Goal: Information Seeking & Learning: Learn about a topic

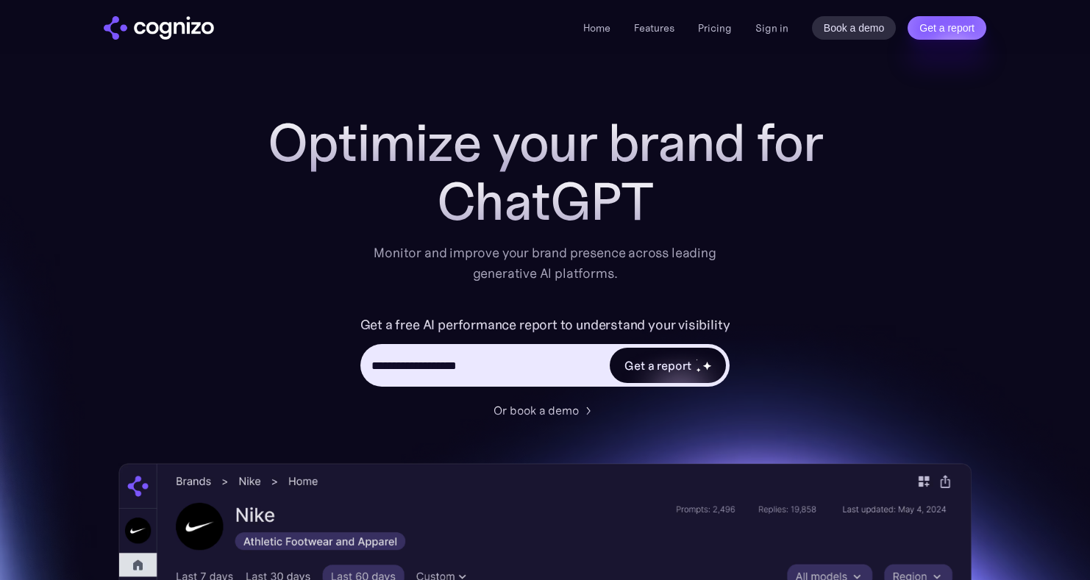
type input "**********"
click at [674, 374] on div "Get a report" at bounding box center [657, 366] width 66 height 18
type input "**********"
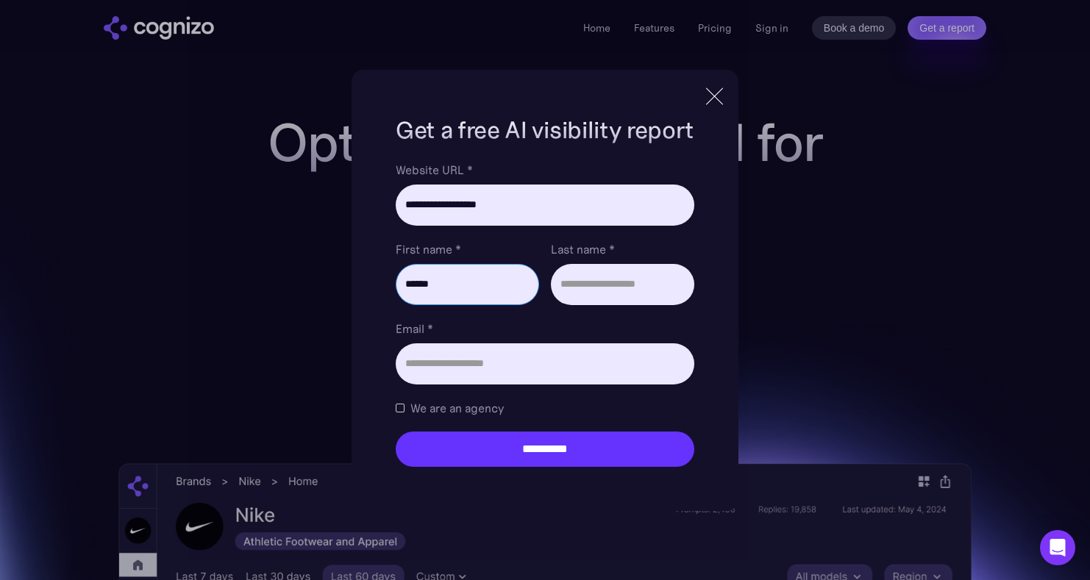
type input "******"
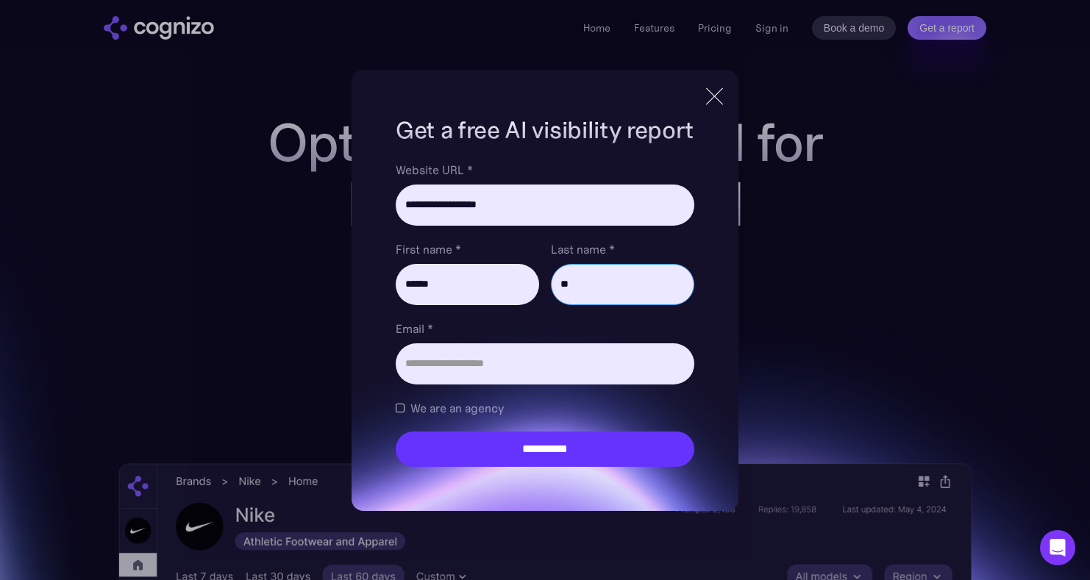
type input "*"
type input "*******"
type input "*"
type input "**********"
click at [517, 468] on div "**********" at bounding box center [545, 290] width 387 height 441
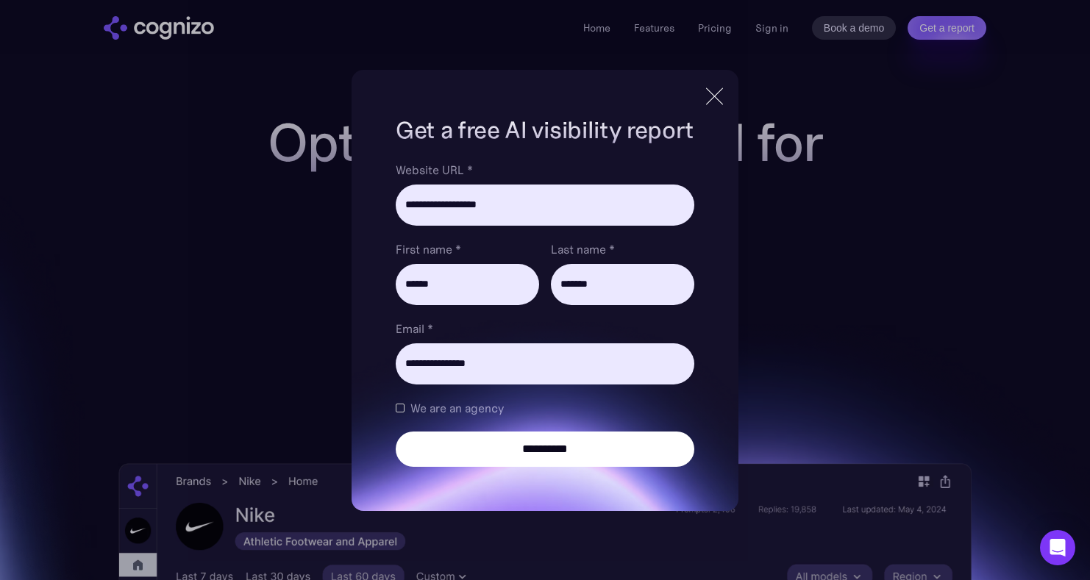
click at [524, 457] on input "**********" at bounding box center [545, 449] width 299 height 35
type input "**********"
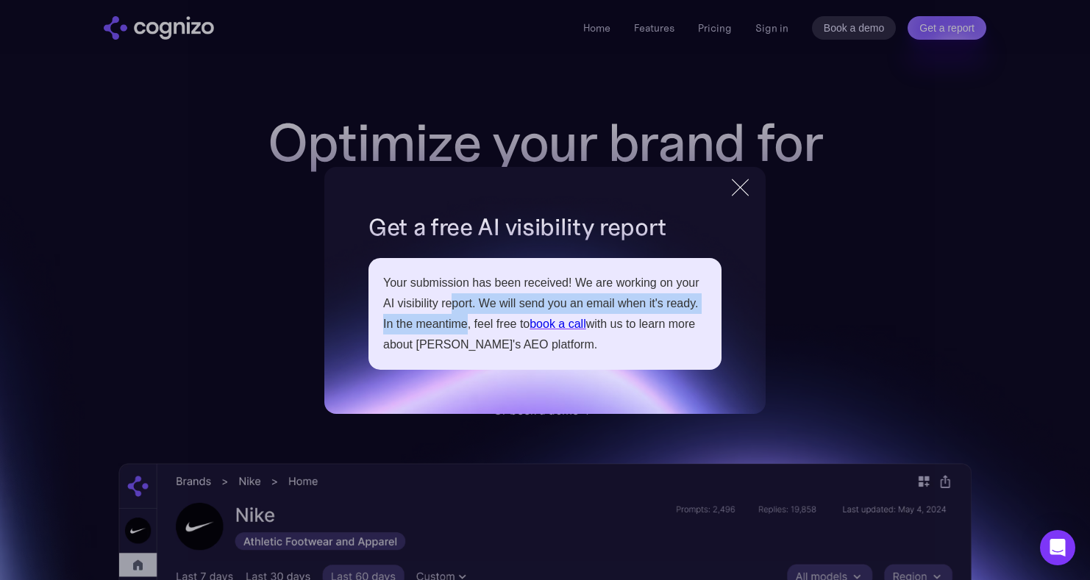
drag, startPoint x: 449, startPoint y: 309, endPoint x: 468, endPoint y: 329, distance: 28.1
click at [468, 329] on div "Your submission has been received! We are working on your AI visibility report.…" at bounding box center [545, 314] width 324 height 82
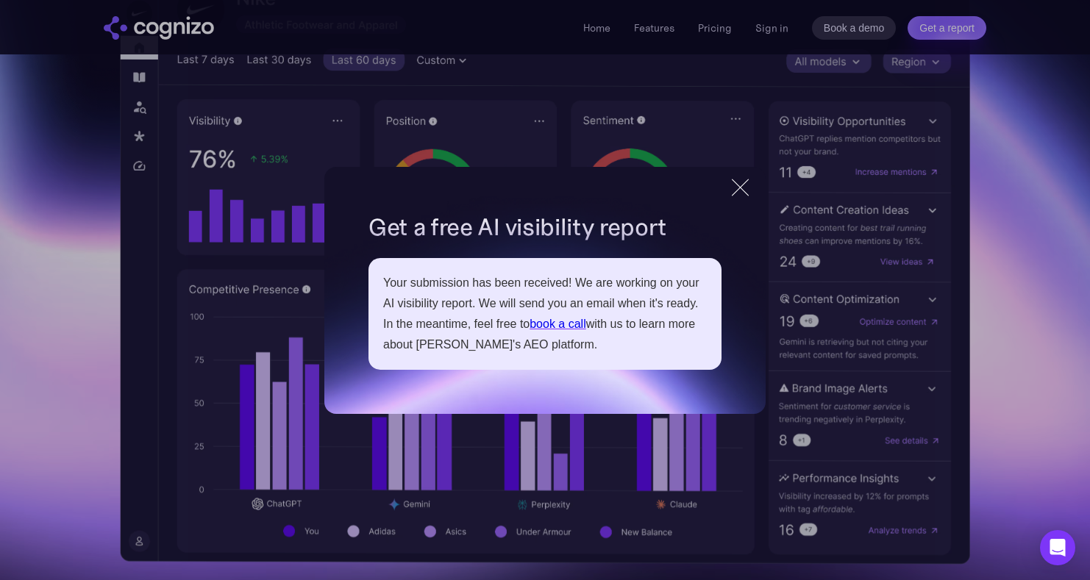
scroll to position [523, 0]
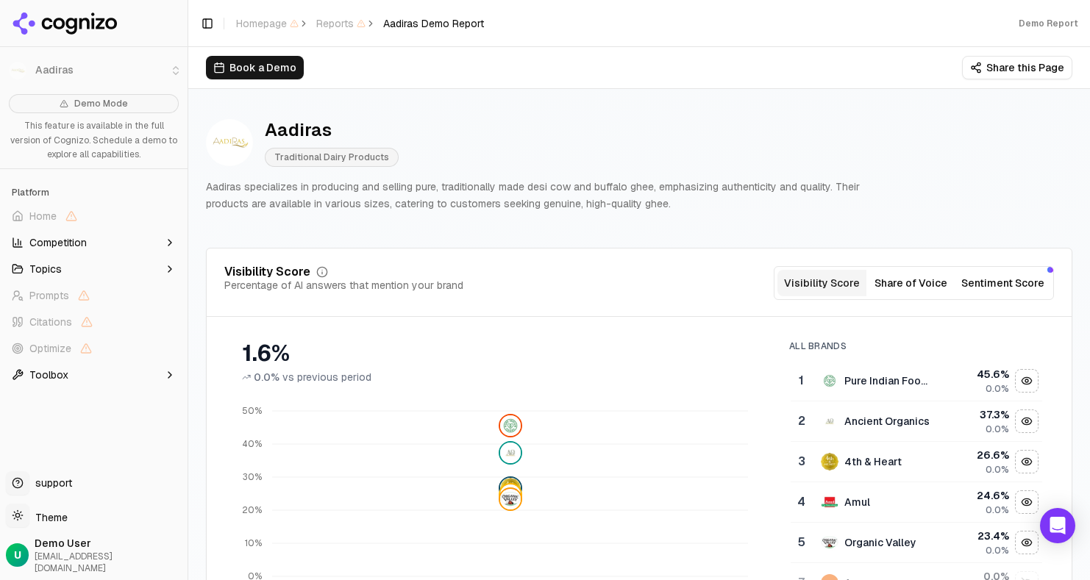
click at [54, 233] on button "Competition" at bounding box center [94, 243] width 176 height 24
click at [75, 331] on button "Topics" at bounding box center [94, 340] width 176 height 24
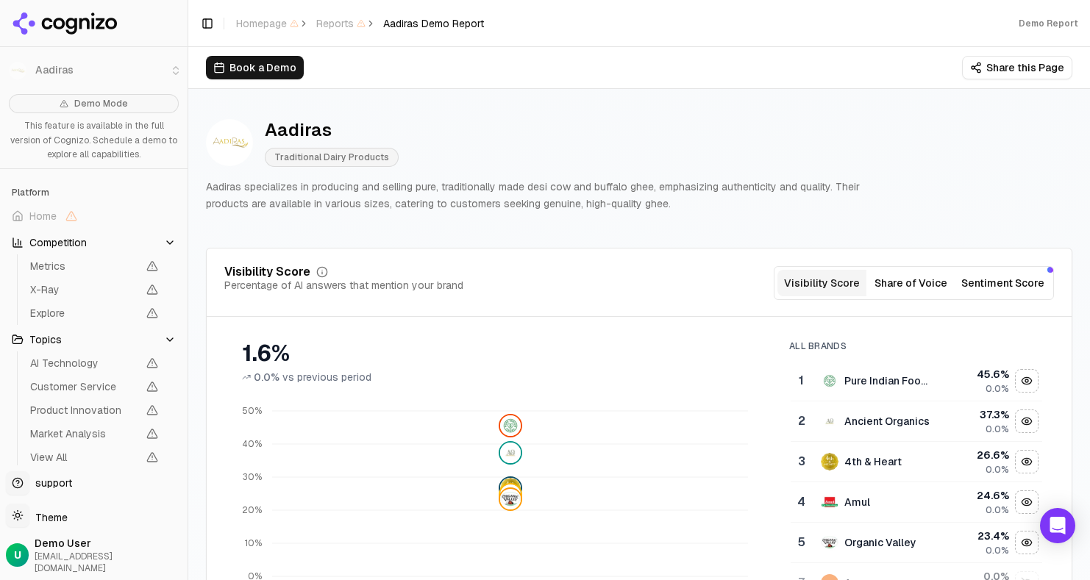
click at [149, 336] on button "Topics" at bounding box center [94, 340] width 176 height 24
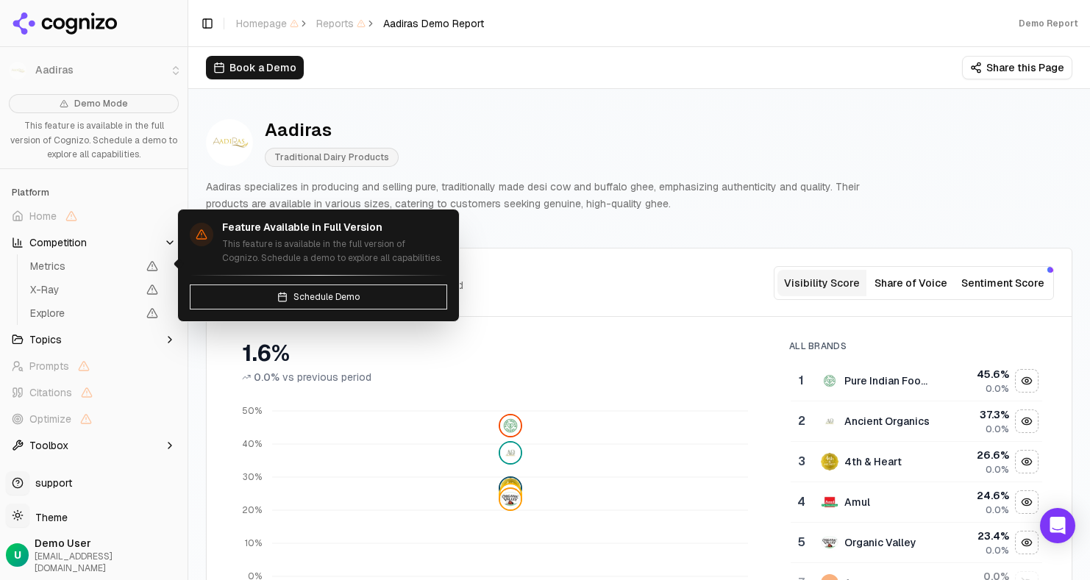
click at [138, 233] on button "Competition" at bounding box center [94, 243] width 176 height 24
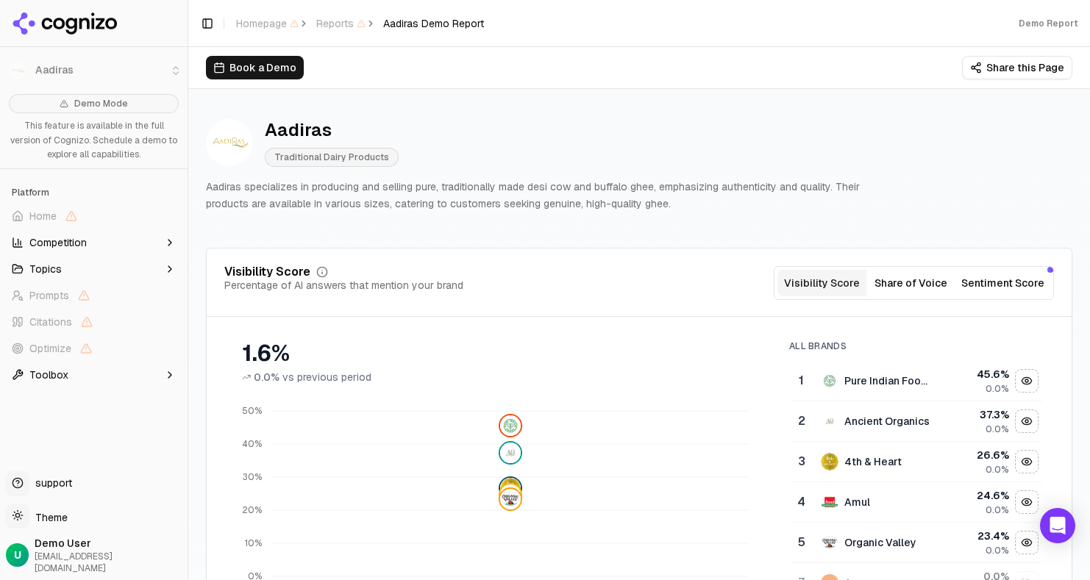
click at [910, 273] on button "Share of Voice" at bounding box center [910, 283] width 89 height 26
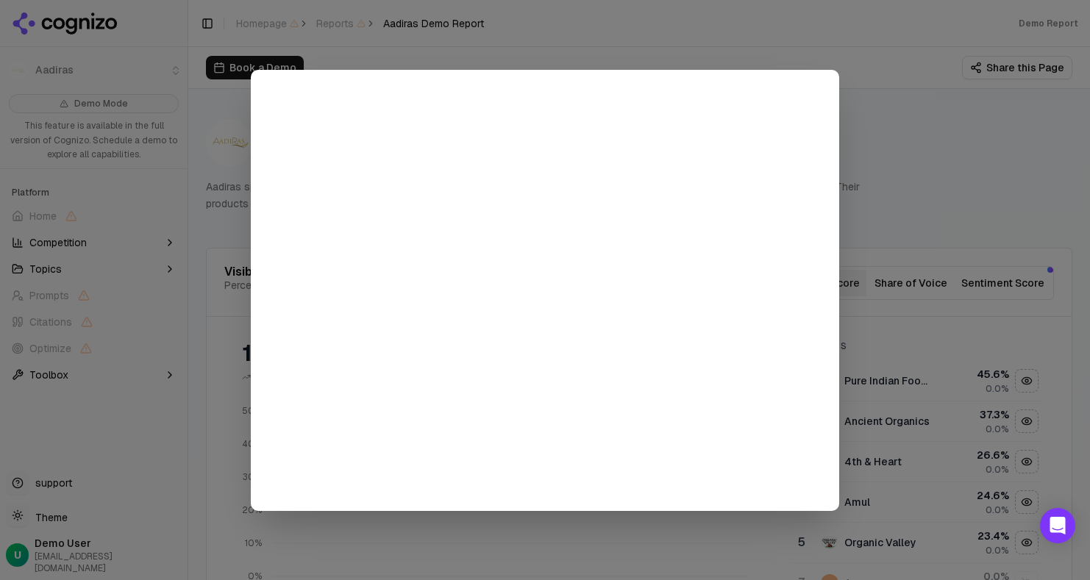
click at [953, 96] on div at bounding box center [545, 290] width 1090 height 580
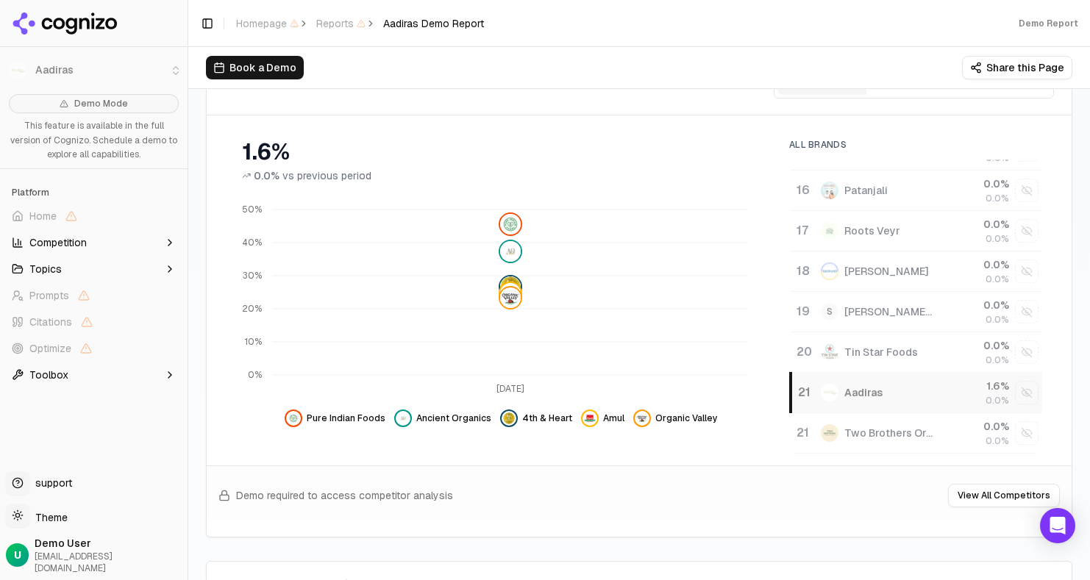
scroll to position [555, 0]
click at [1002, 399] on span "0.0%" at bounding box center [998, 401] width 24 height 12
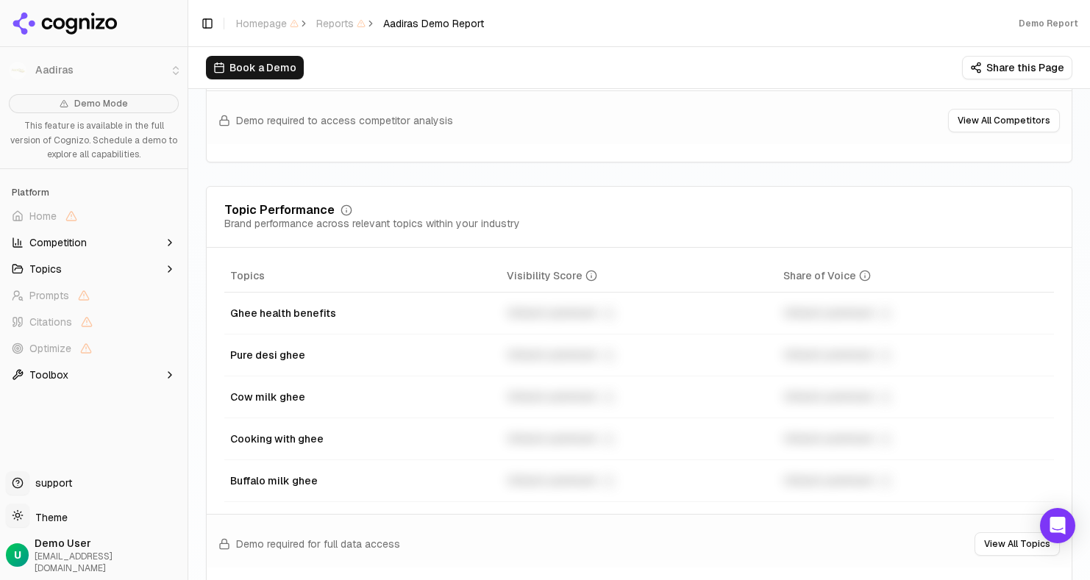
scroll to position [663, 0]
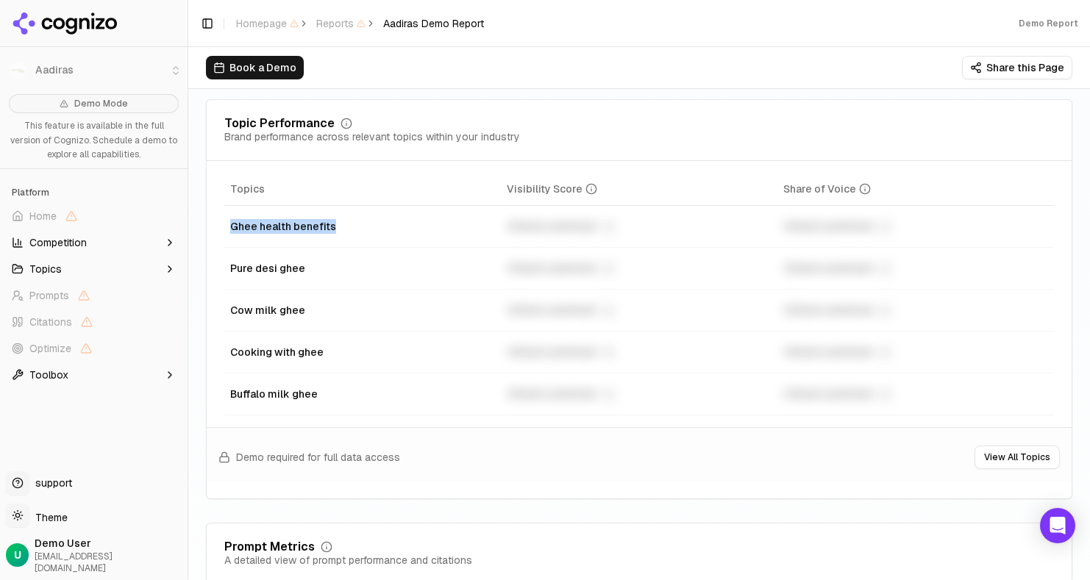
drag, startPoint x: 233, startPoint y: 224, endPoint x: 332, endPoint y: 221, distance: 99.3
click at [332, 222] on div "Ghee health benefits" at bounding box center [362, 226] width 265 height 15
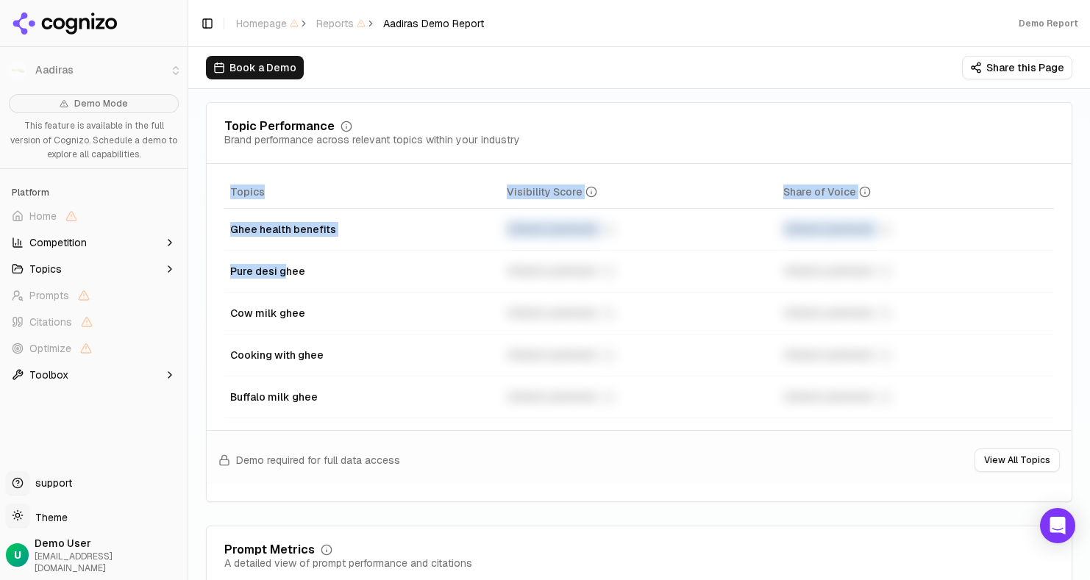
drag, startPoint x: 224, startPoint y: 271, endPoint x: 283, endPoint y: 271, distance: 59.6
click at [284, 271] on div "Topics Visibility Score Share of Voice Ghee health benefits Unlock premium Unlo…" at bounding box center [639, 297] width 865 height 243
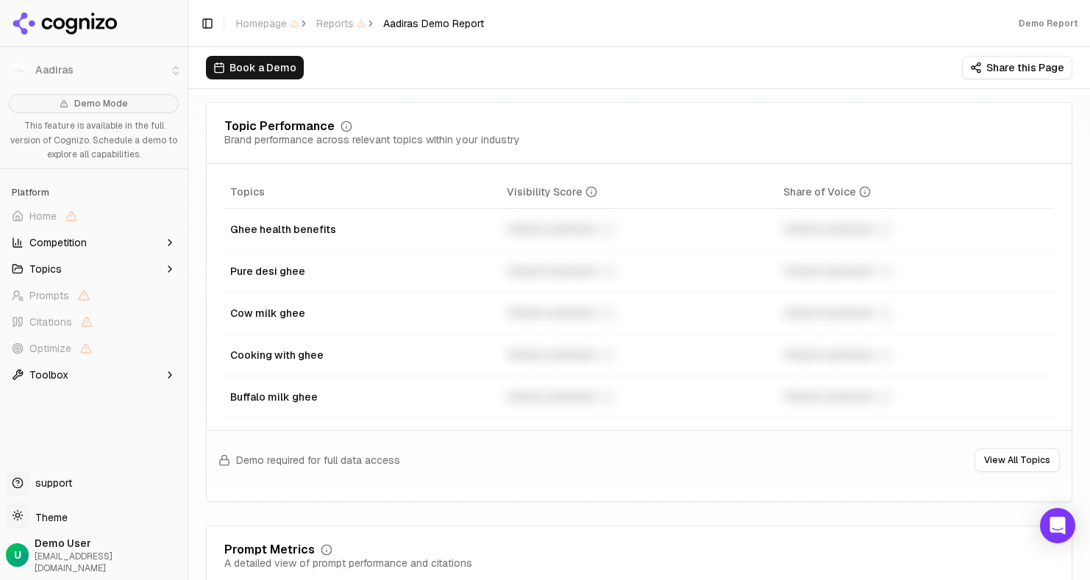
click at [282, 308] on div "Cow milk ghee" at bounding box center [362, 313] width 265 height 15
drag, startPoint x: 229, startPoint y: 346, endPoint x: 310, endPoint y: 346, distance: 81.6
click at [311, 347] on td "Cooking with ghee" at bounding box center [362, 355] width 277 height 42
click at [263, 405] on td "Buffalo milk ghee" at bounding box center [362, 397] width 277 height 42
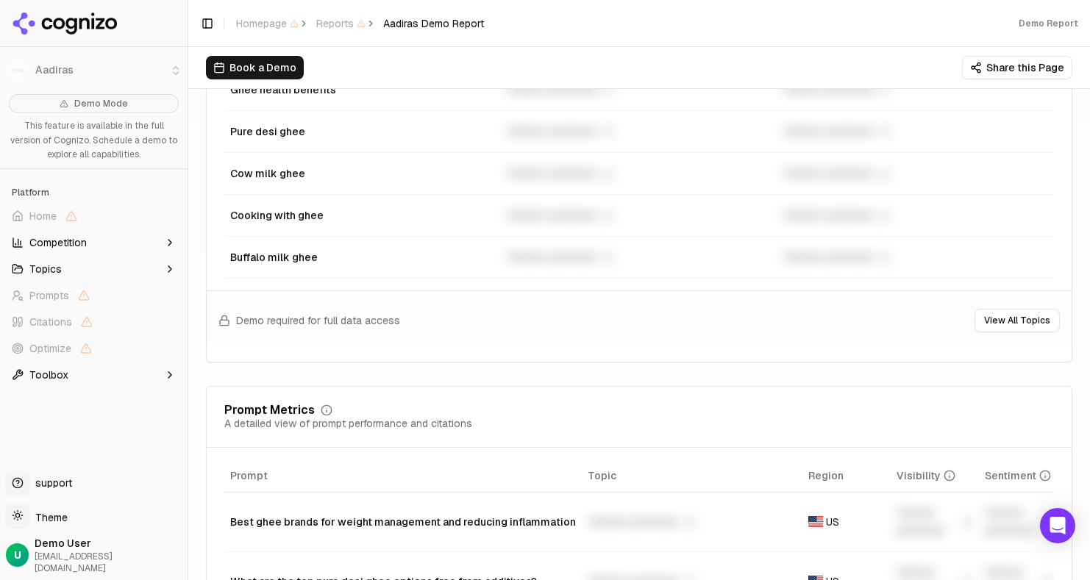
scroll to position [802, 0]
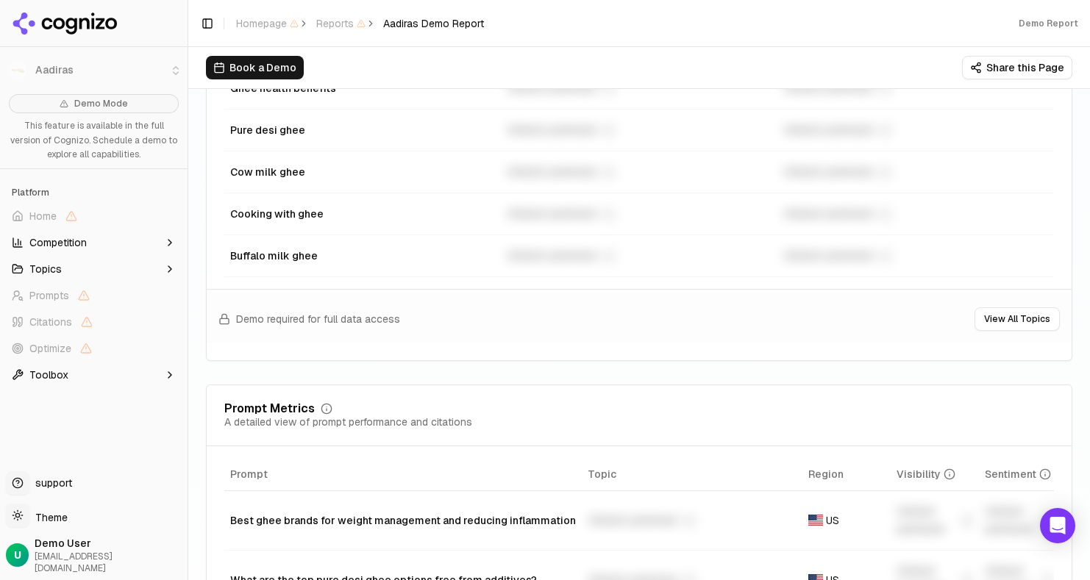
drag, startPoint x: 232, startPoint y: 246, endPoint x: 347, endPoint y: 244, distance: 114.7
click at [347, 244] on td "Buffalo milk ghee" at bounding box center [362, 256] width 277 height 42
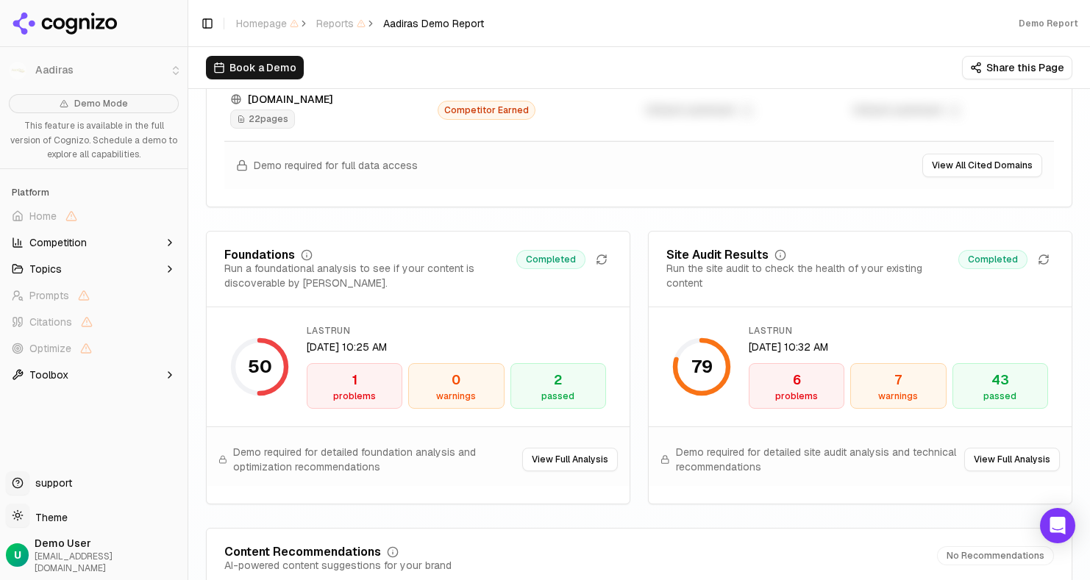
scroll to position [2067, 0]
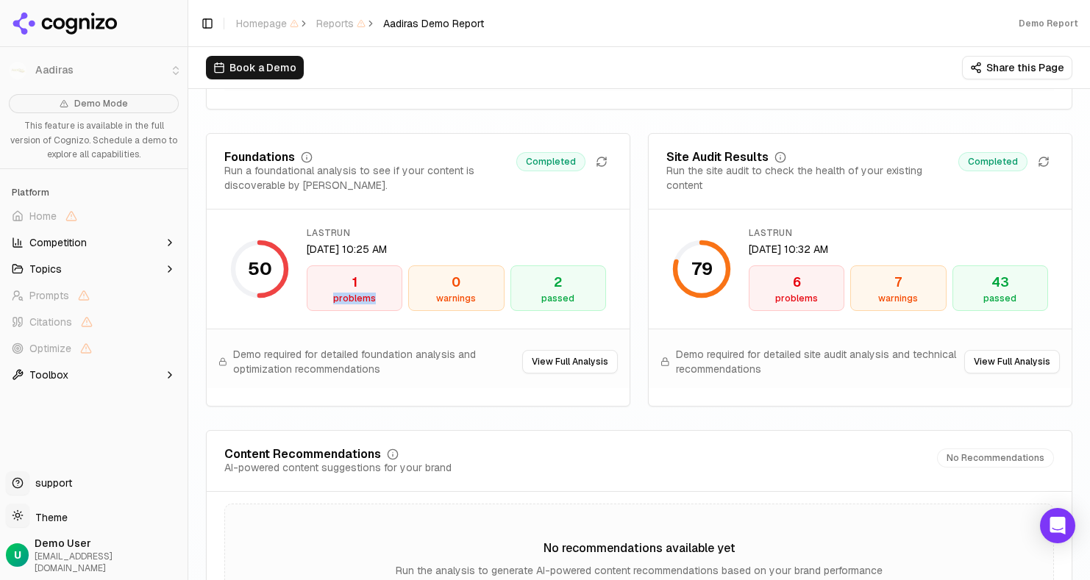
drag, startPoint x: 335, startPoint y: 296, endPoint x: 401, endPoint y: 295, distance: 66.2
click at [402, 295] on div "1 problems" at bounding box center [355, 289] width 96 height 46
drag, startPoint x: 561, startPoint y: 289, endPoint x: 603, endPoint y: 289, distance: 41.9
click at [603, 289] on div "2 passed" at bounding box center [558, 289] width 96 height 46
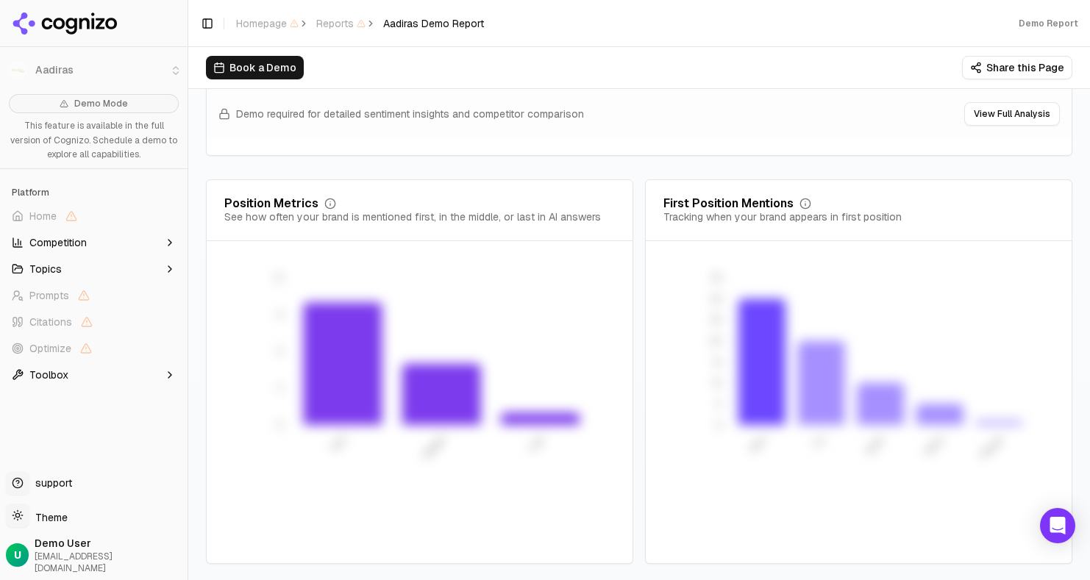
scroll to position [1864, 0]
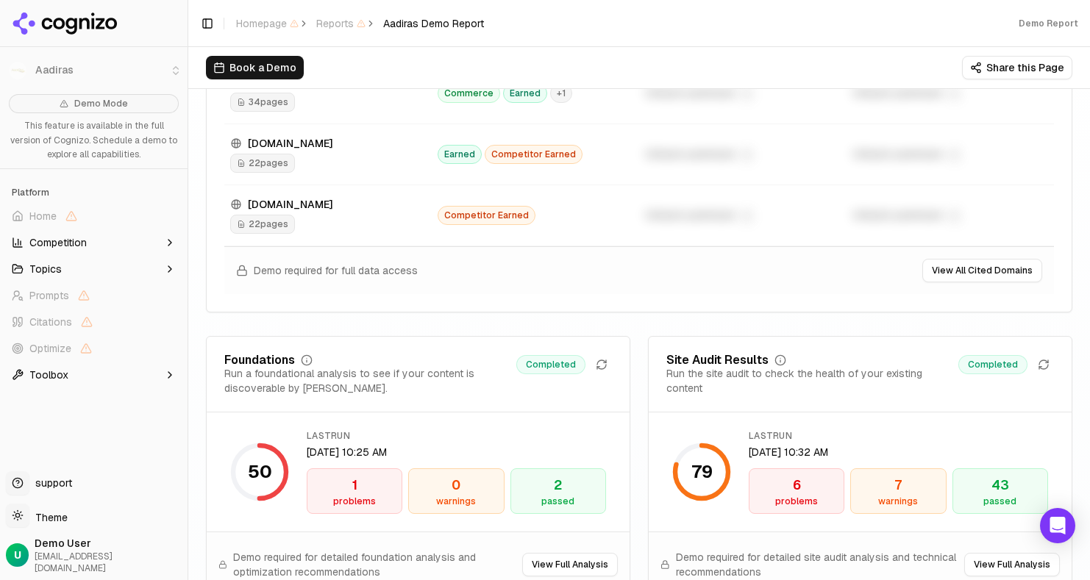
click at [751, 48] on div "Book a Demo Share this Page" at bounding box center [639, 67] width 902 height 41
